Goal: Information Seeking & Learning: Learn about a topic

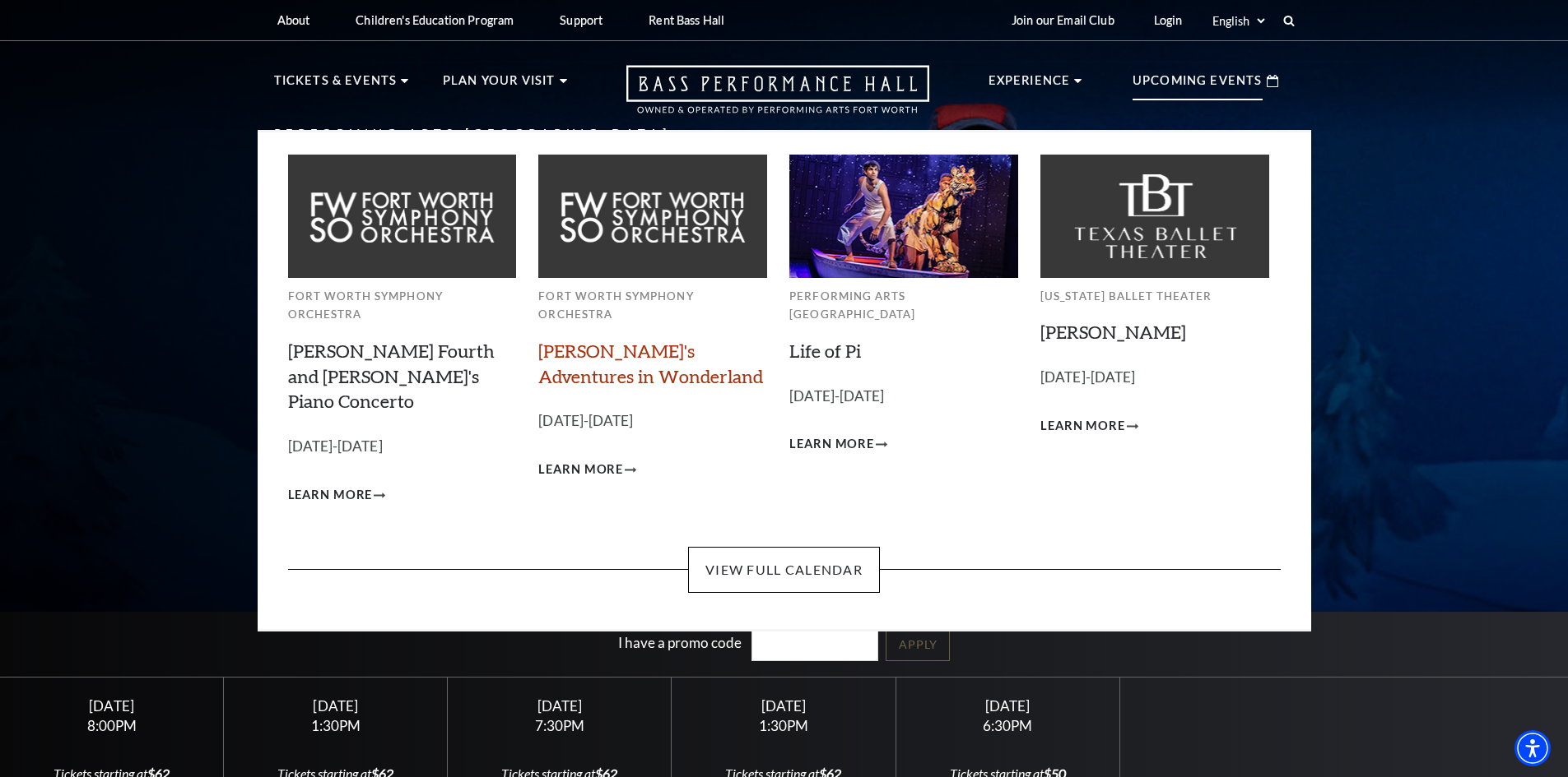
click at [584, 340] on link "[PERSON_NAME]'s Adventures in Wonderland" at bounding box center [651, 364] width 224 height 48
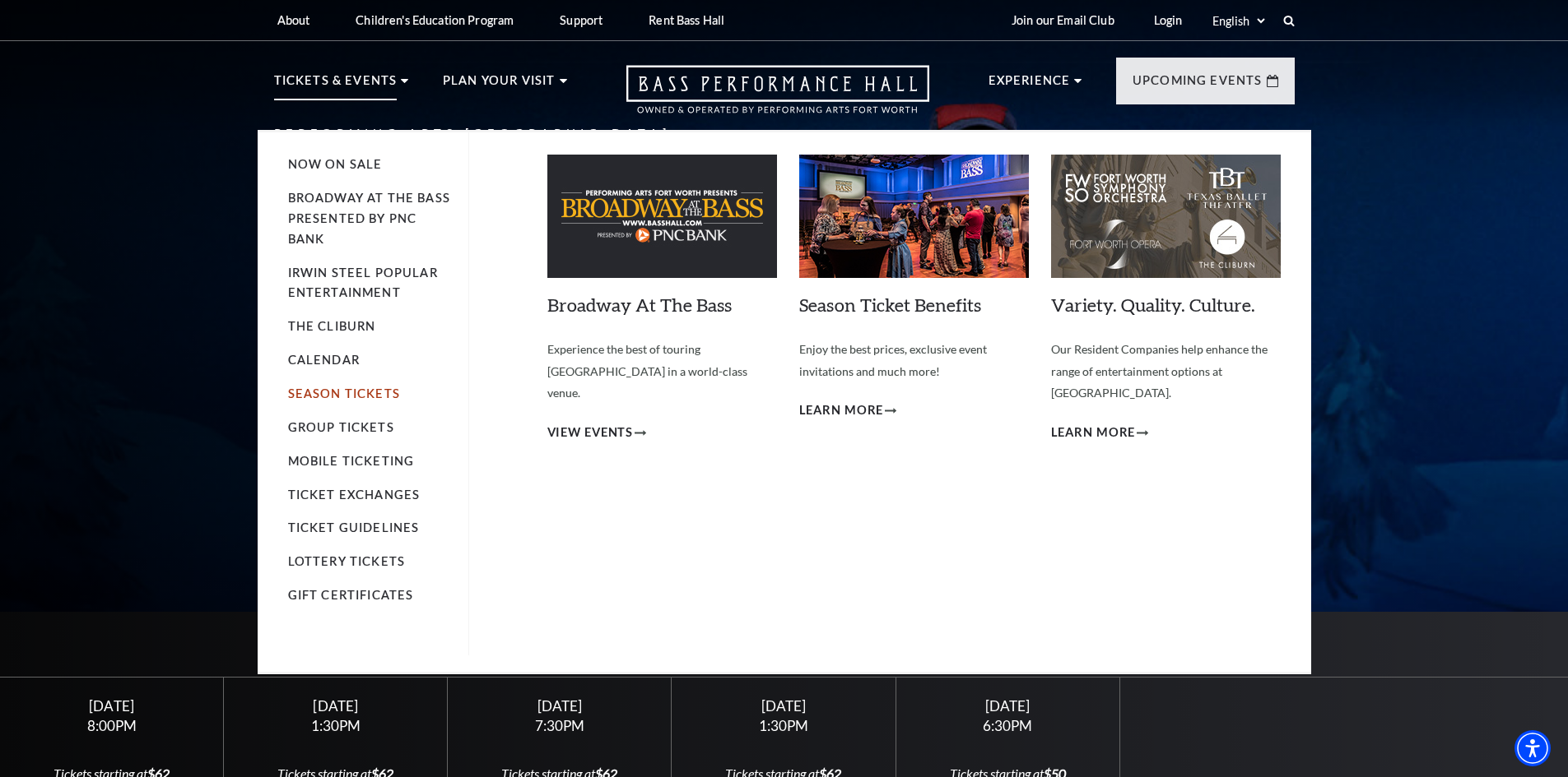
click at [340, 386] on link "Season Tickets" at bounding box center [344, 393] width 112 height 14
click at [350, 358] on link "Calendar" at bounding box center [323, 359] width 71 height 14
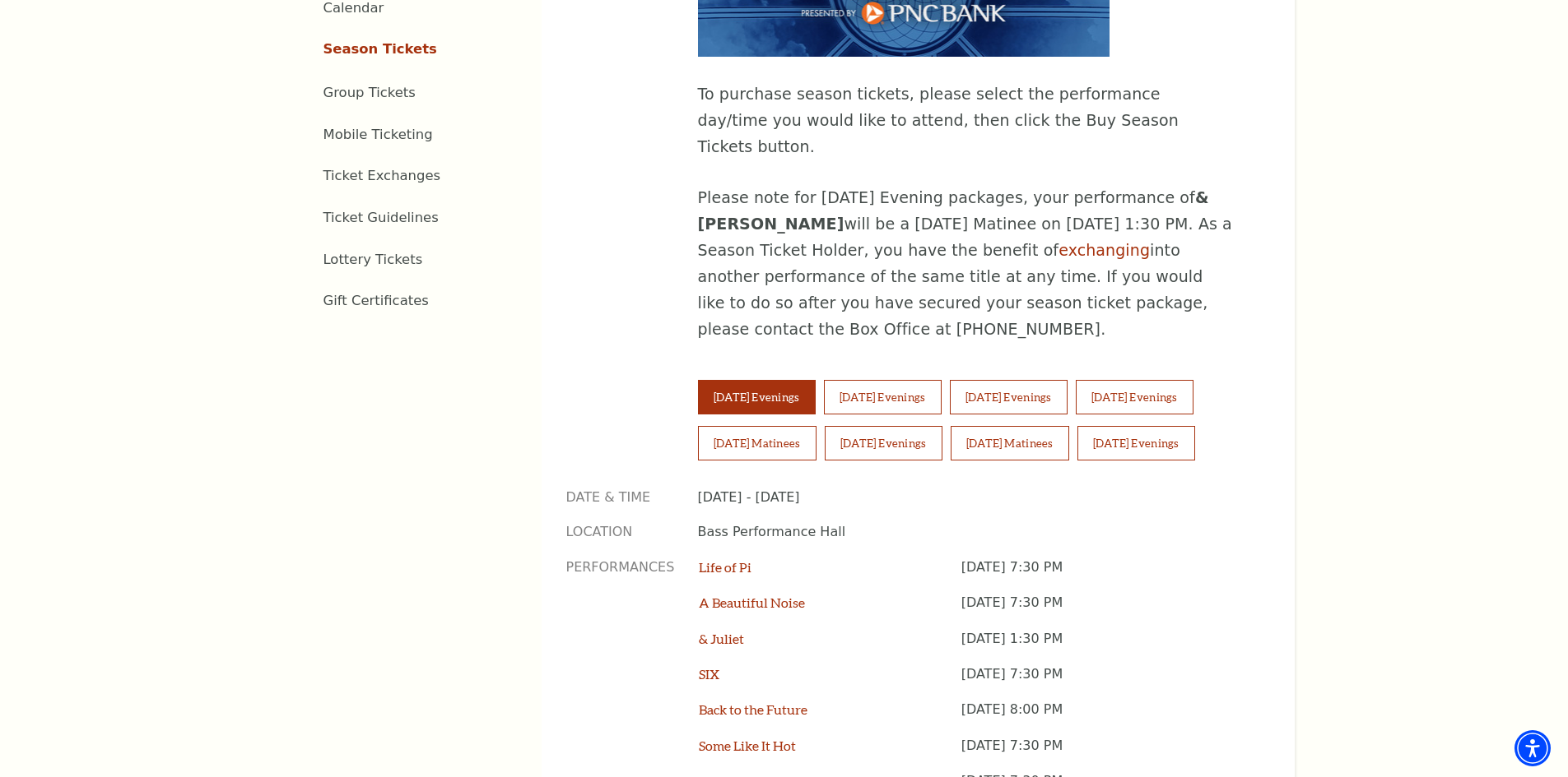
scroll to position [1069, 0]
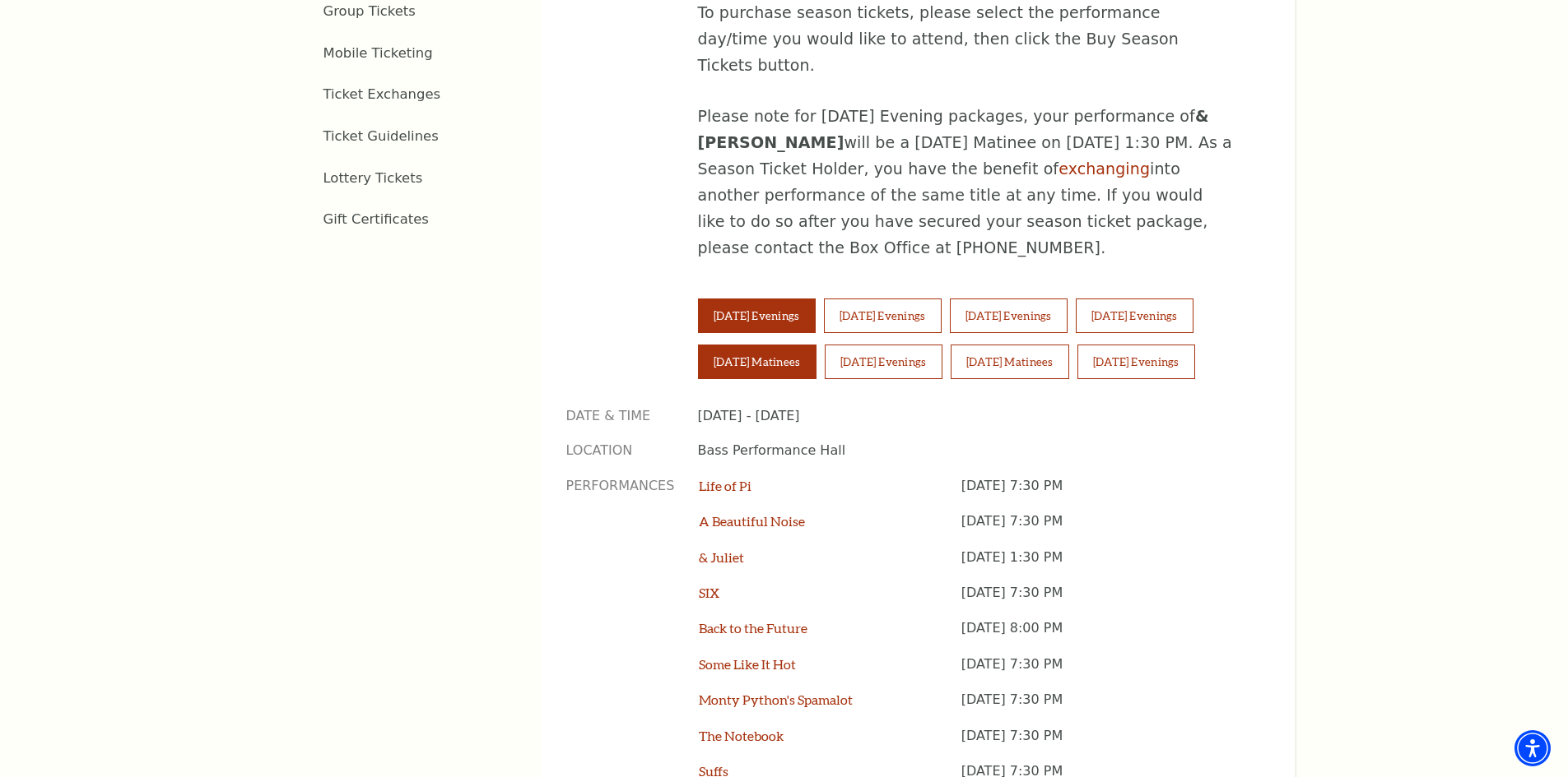
click at [747, 345] on button "[DATE] Matinees" at bounding box center [756, 362] width 119 height 34
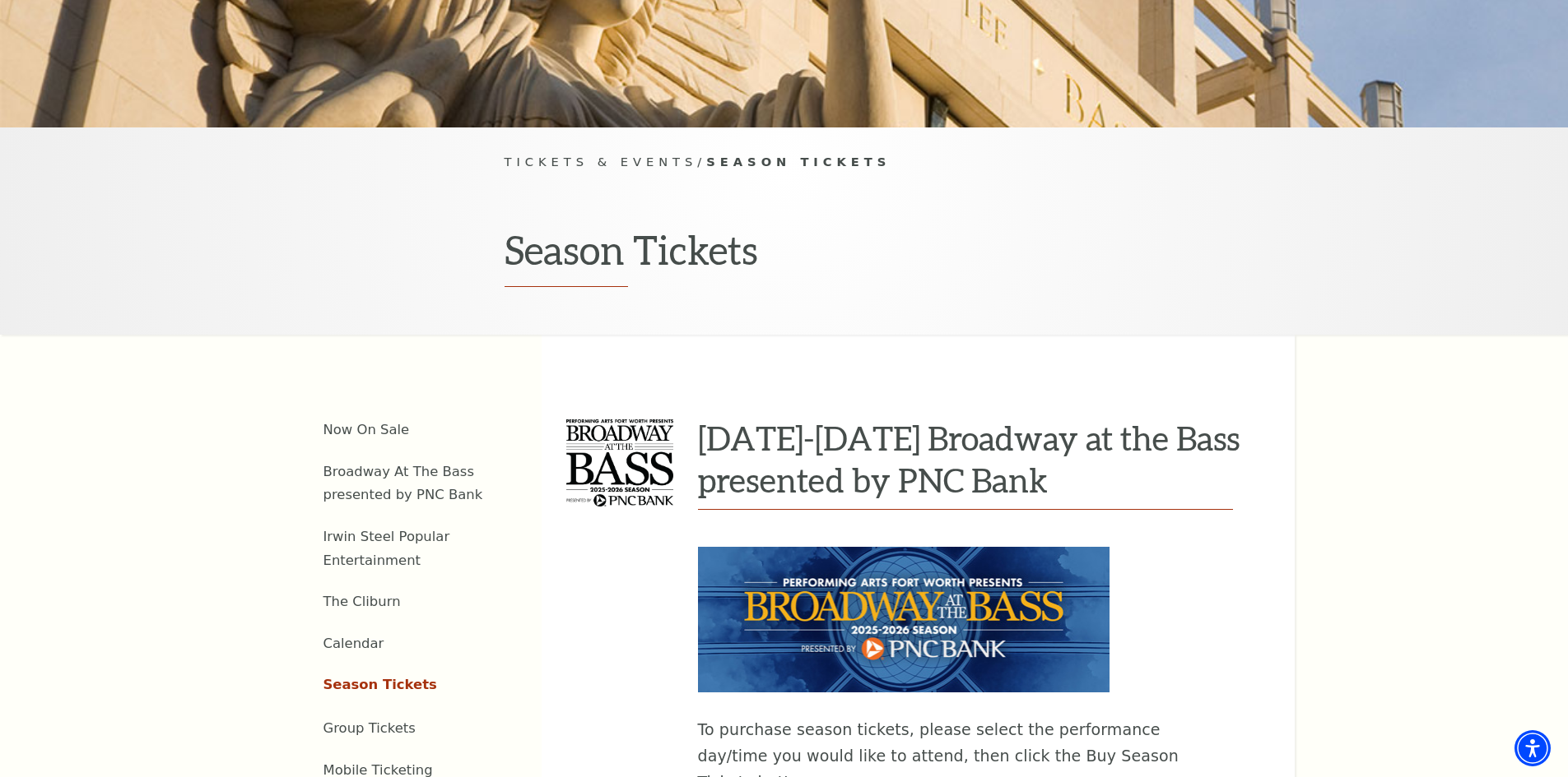
scroll to position [0, 0]
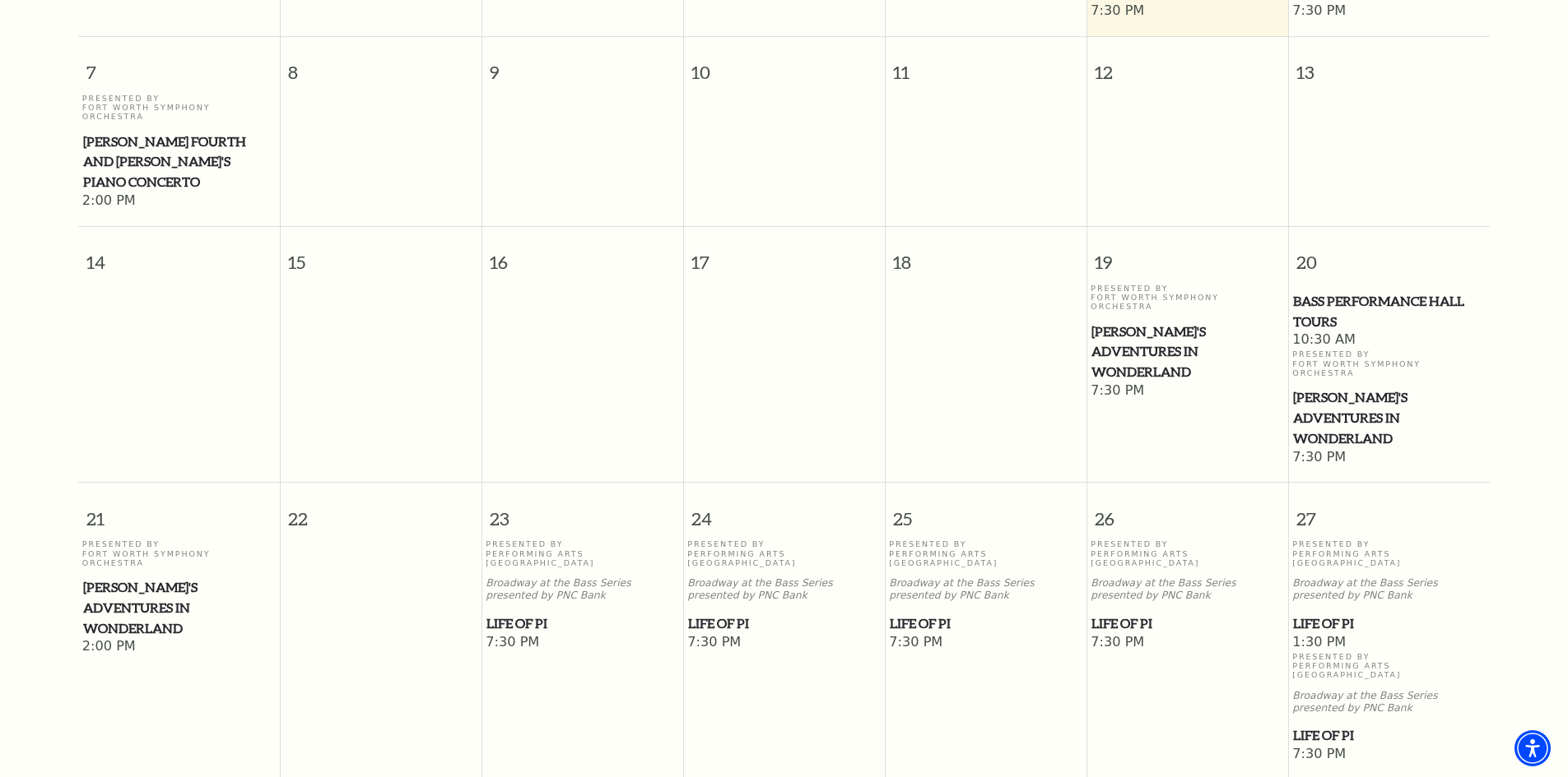
scroll to position [640, 0]
click at [1157, 317] on span "[PERSON_NAME]'s Adventures in Wonderland" at bounding box center [1187, 347] width 192 height 61
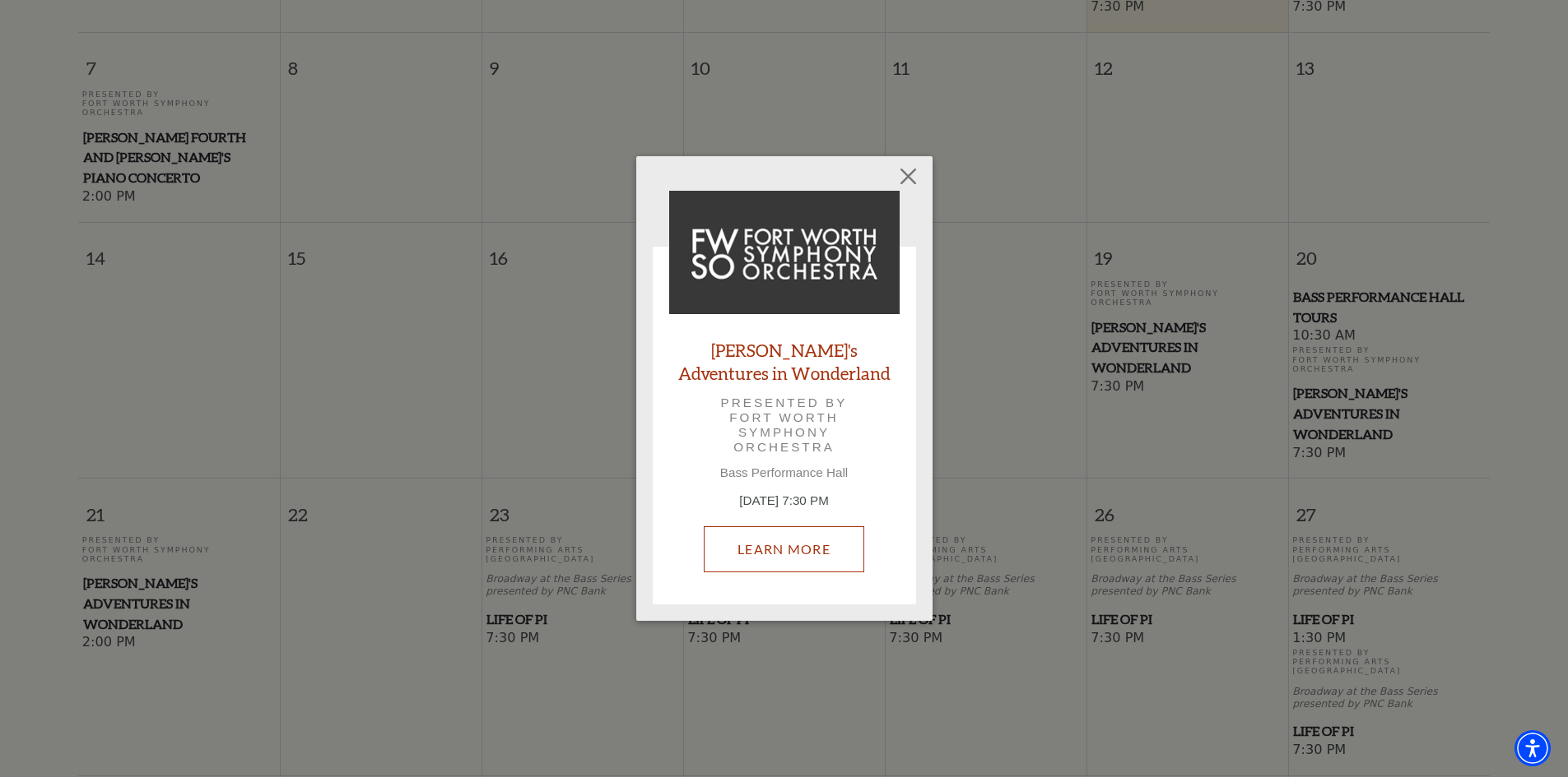
click at [781, 544] on link "Learn More" at bounding box center [784, 549] width 160 height 46
click at [907, 170] on button "Close" at bounding box center [908, 175] width 32 height 32
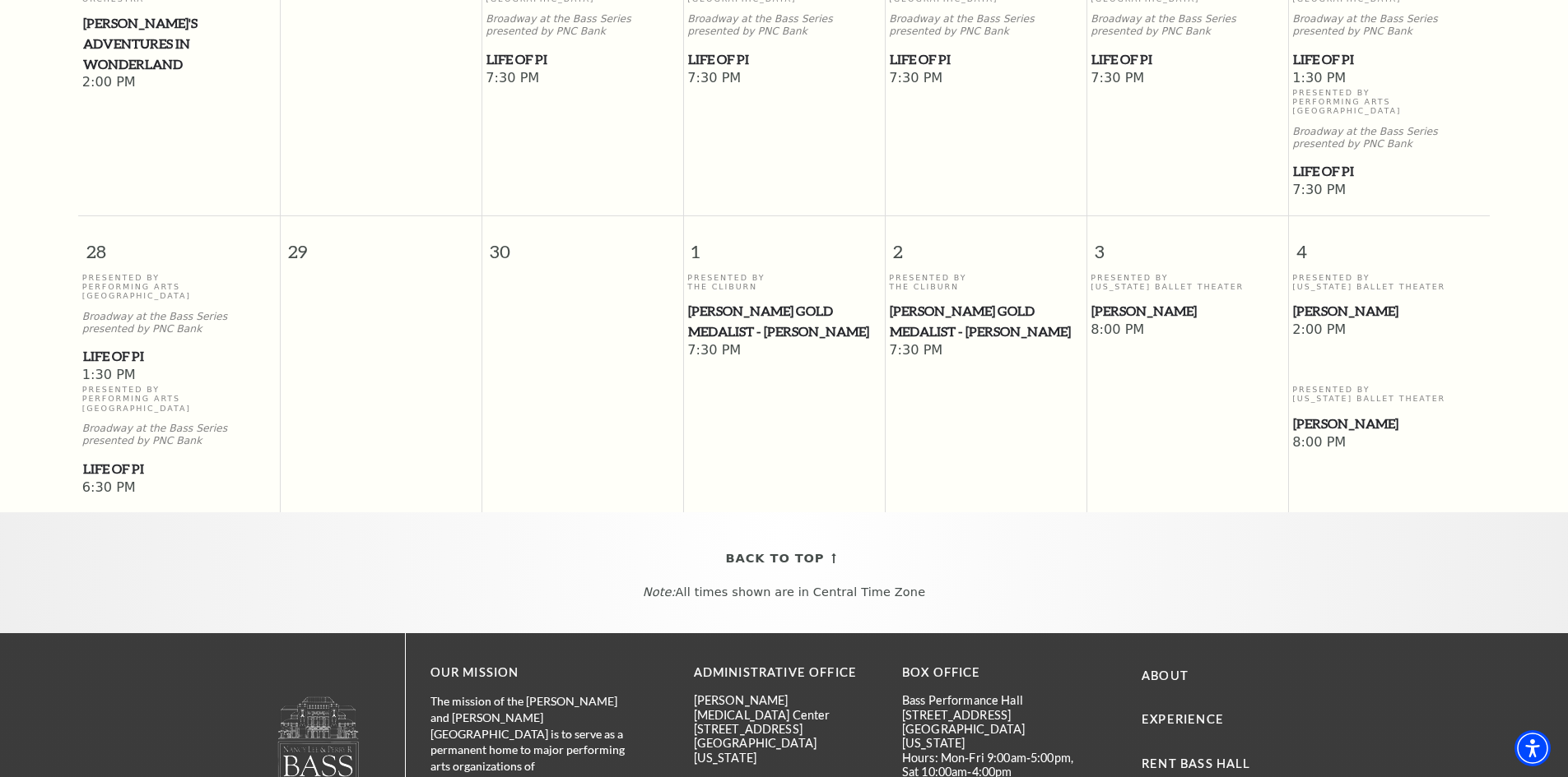
scroll to position [1215, 0]
